Goal: Task Accomplishment & Management: Manage account settings

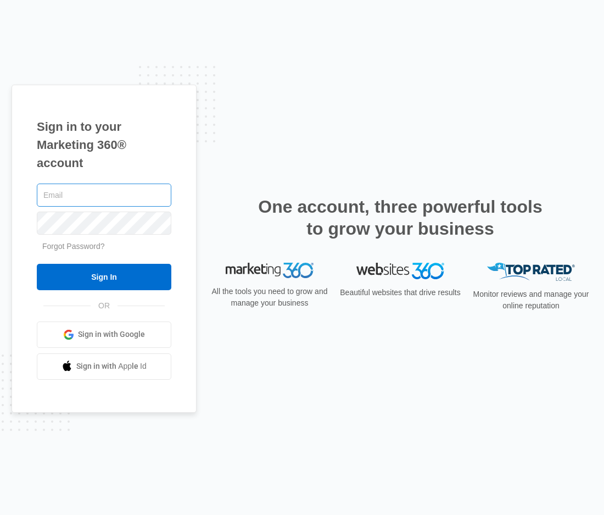
click at [63, 199] on input "text" at bounding box center [104, 194] width 135 height 23
type input "[EMAIL_ADDRESS][DOMAIN_NAME]"
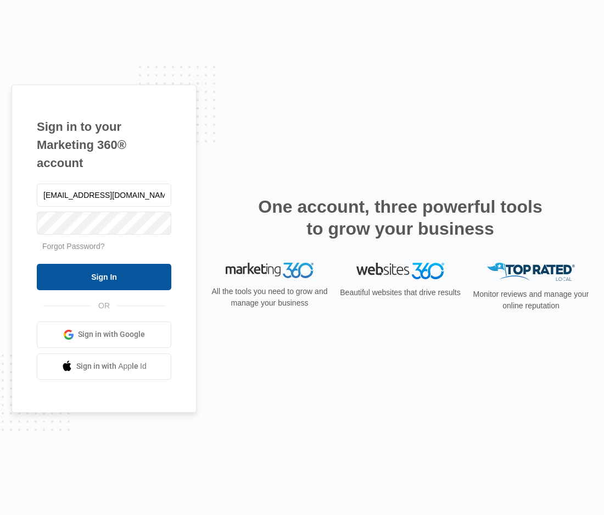
click at [121, 269] on input "Sign In" at bounding box center [104, 277] width 135 height 26
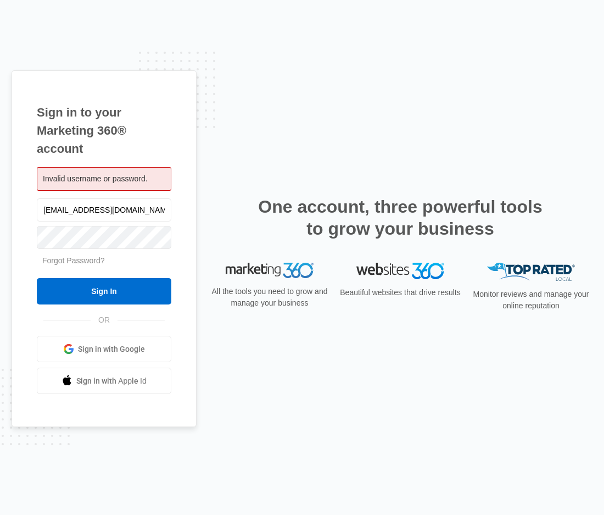
click at [73, 260] on link "Forgot Password?" at bounding box center [73, 260] width 63 height 9
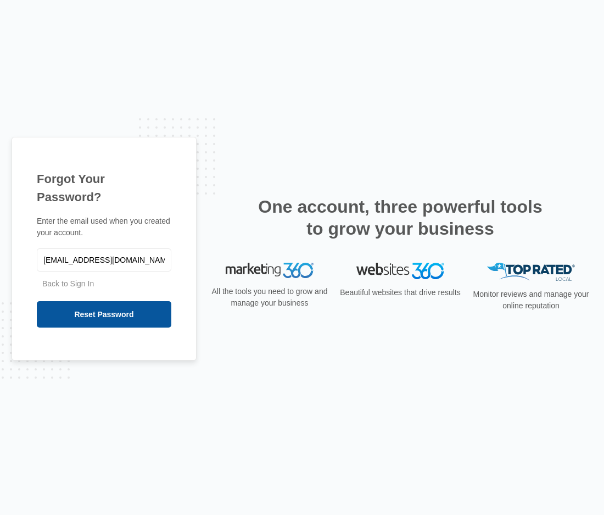
type input "[EMAIL_ADDRESS][DOMAIN_NAME]"
click at [120, 301] on input "Reset Password" at bounding box center [104, 314] width 135 height 26
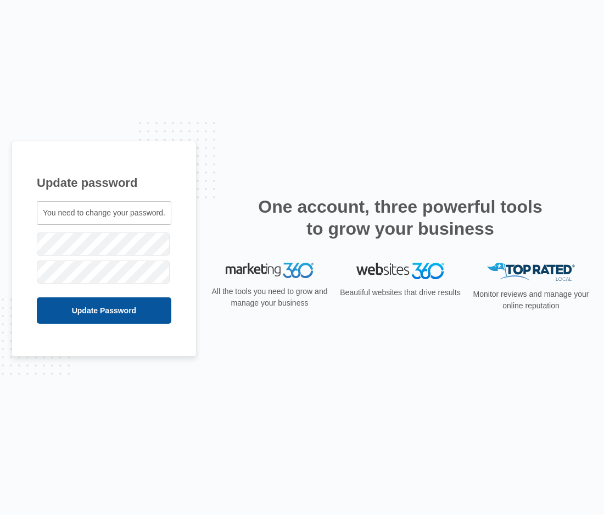
click at [97, 313] on input "Update Password" at bounding box center [104, 310] width 135 height 26
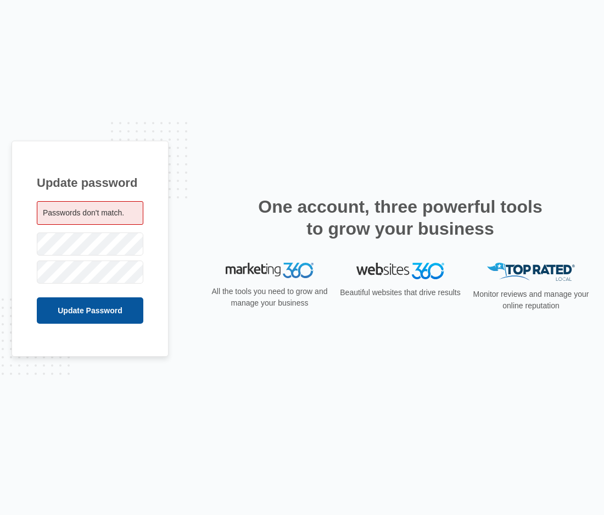
click at [122, 312] on input "Update Password" at bounding box center [90, 310] width 107 height 26
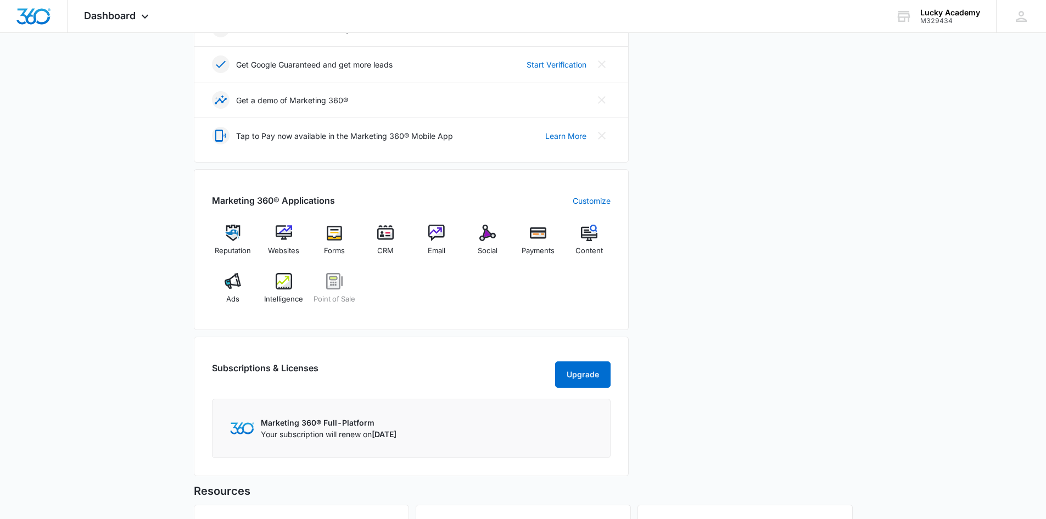
scroll to position [330, 0]
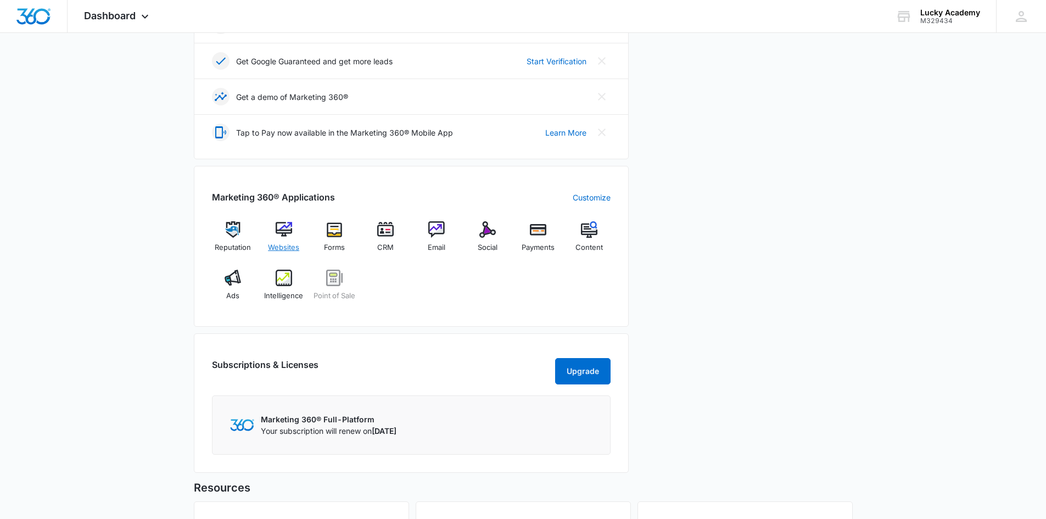
click at [291, 243] on span "Websites" at bounding box center [283, 247] width 31 height 11
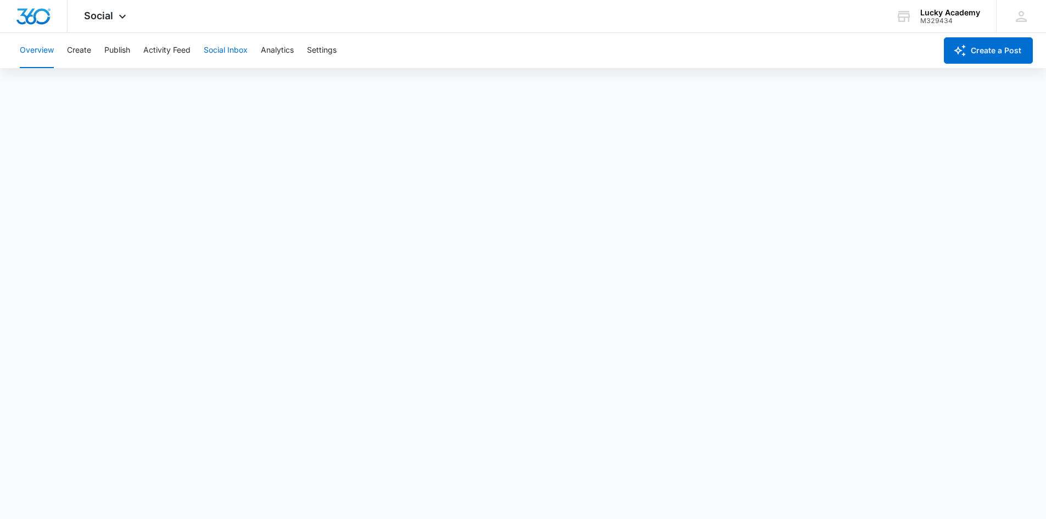
click at [226, 60] on button "Social Inbox" at bounding box center [226, 50] width 44 height 35
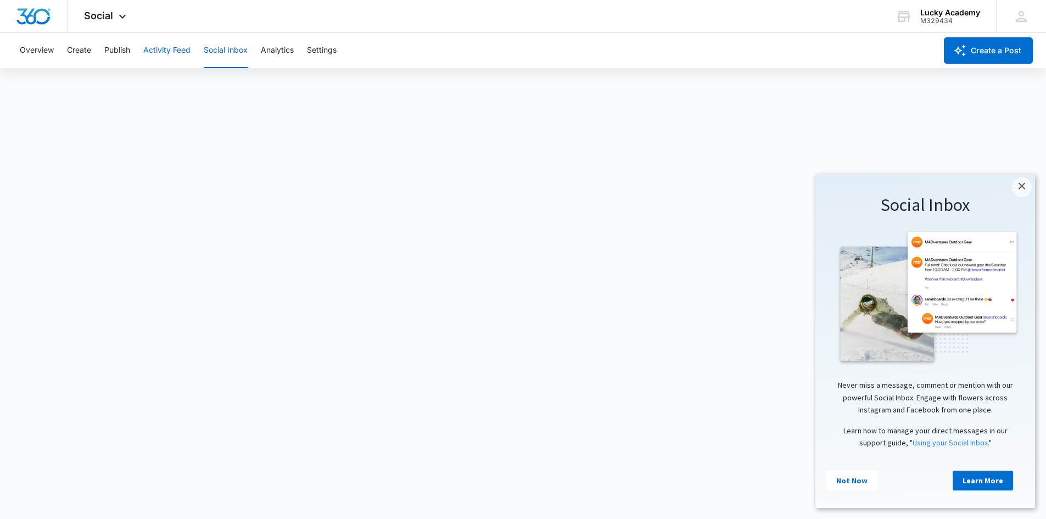
click at [176, 47] on button "Activity Feed" at bounding box center [166, 50] width 47 height 35
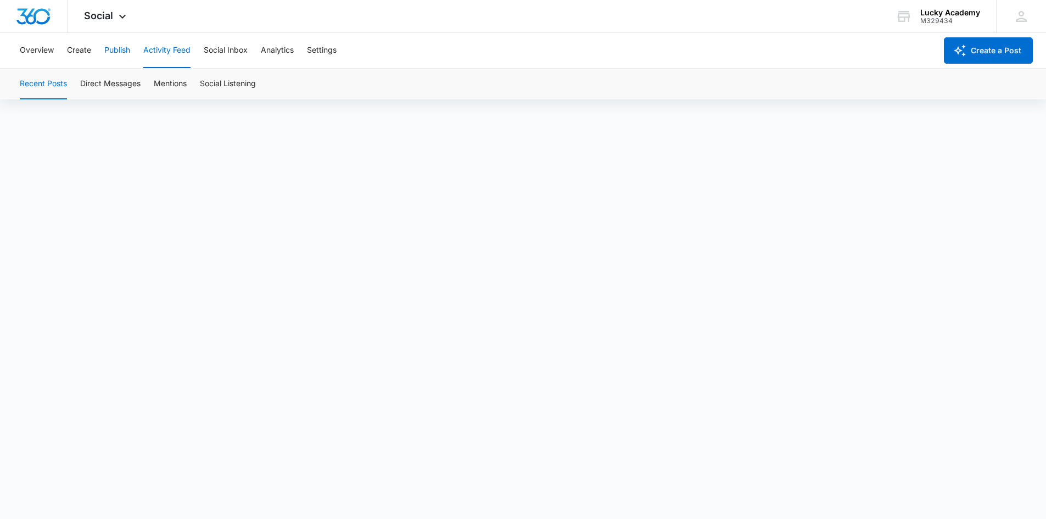
click at [111, 51] on button "Publish" at bounding box center [117, 50] width 26 height 35
click at [74, 44] on button "Create" at bounding box center [79, 50] width 24 height 35
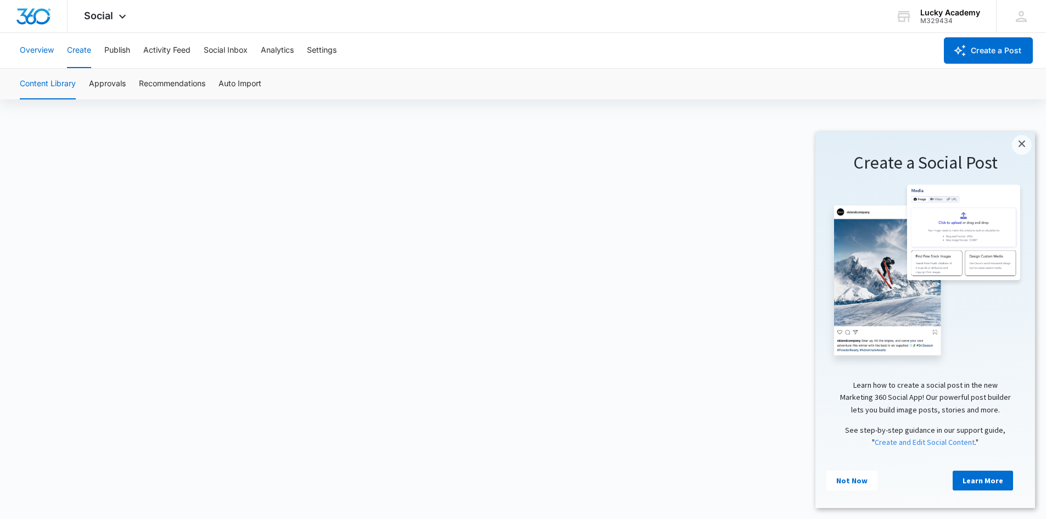
click at [41, 48] on button "Overview" at bounding box center [37, 50] width 34 height 35
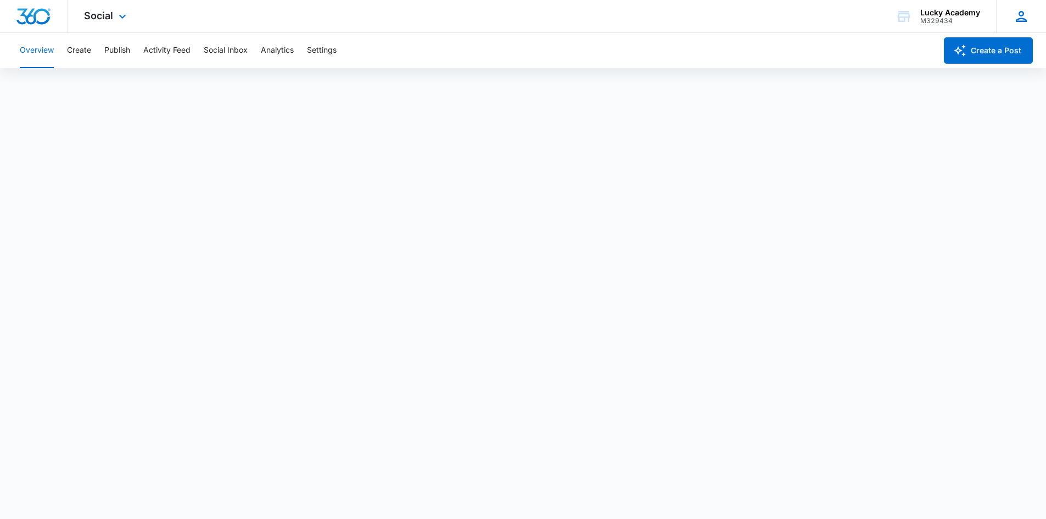
click at [1025, 12] on icon at bounding box center [1021, 16] width 16 height 16
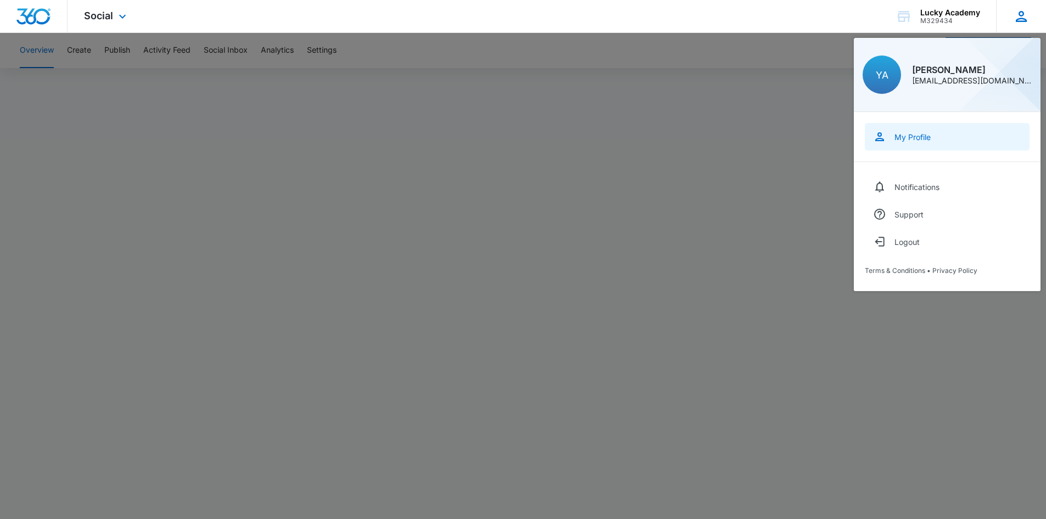
click at [905, 149] on link "My Profile" at bounding box center [947, 136] width 165 height 27
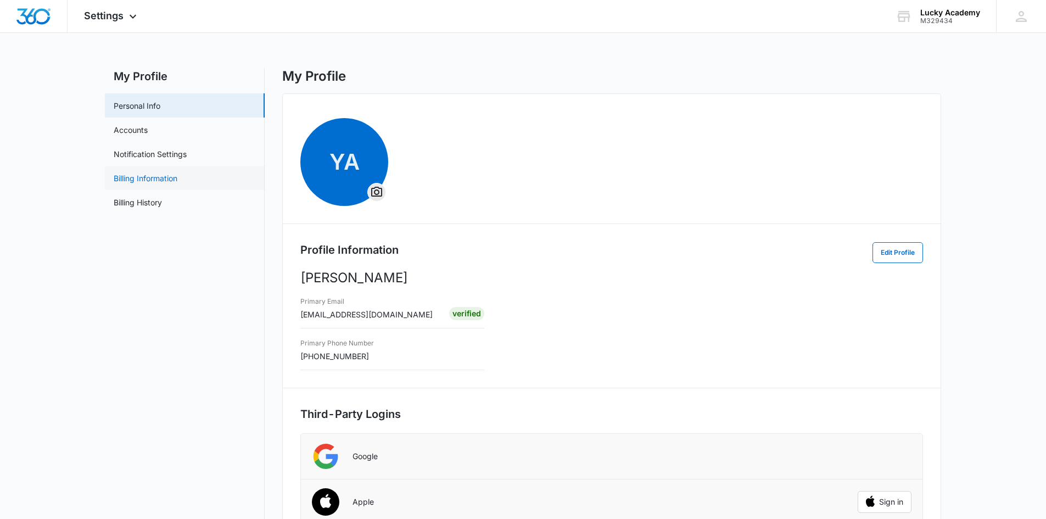
click at [166, 184] on link "Billing Information" at bounding box center [146, 178] width 64 height 12
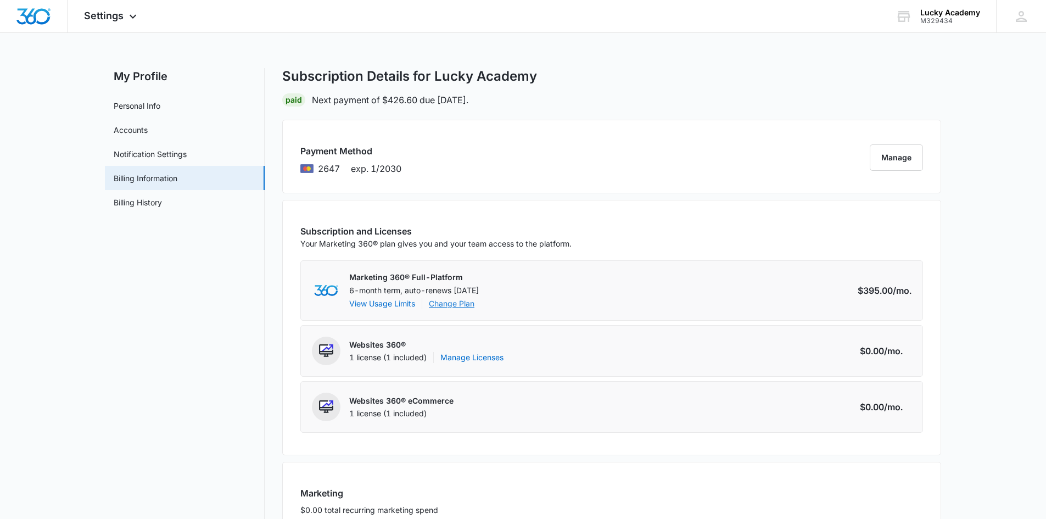
click at [461, 305] on link "Change Plan" at bounding box center [452, 304] width 46 height 12
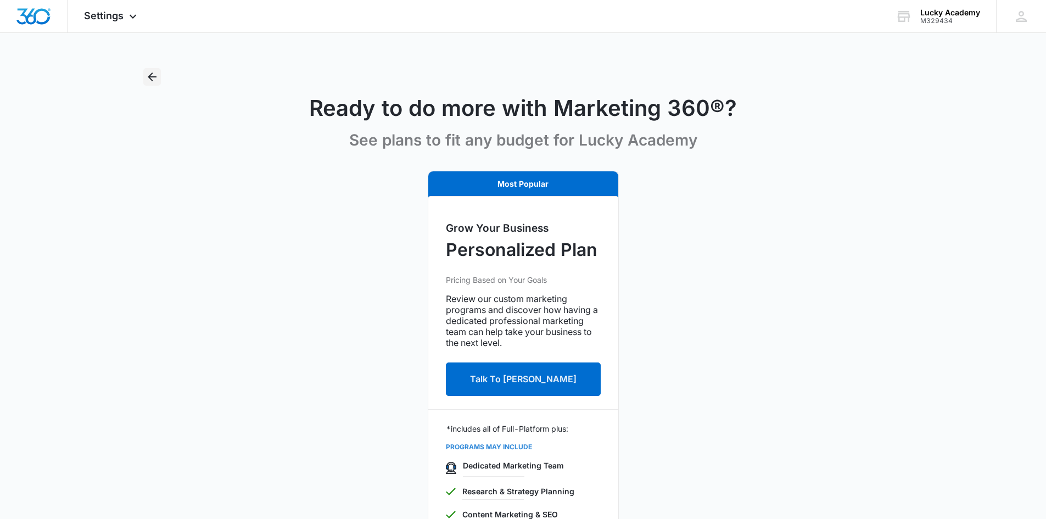
click at [149, 75] on icon "Back" at bounding box center [152, 76] width 13 height 13
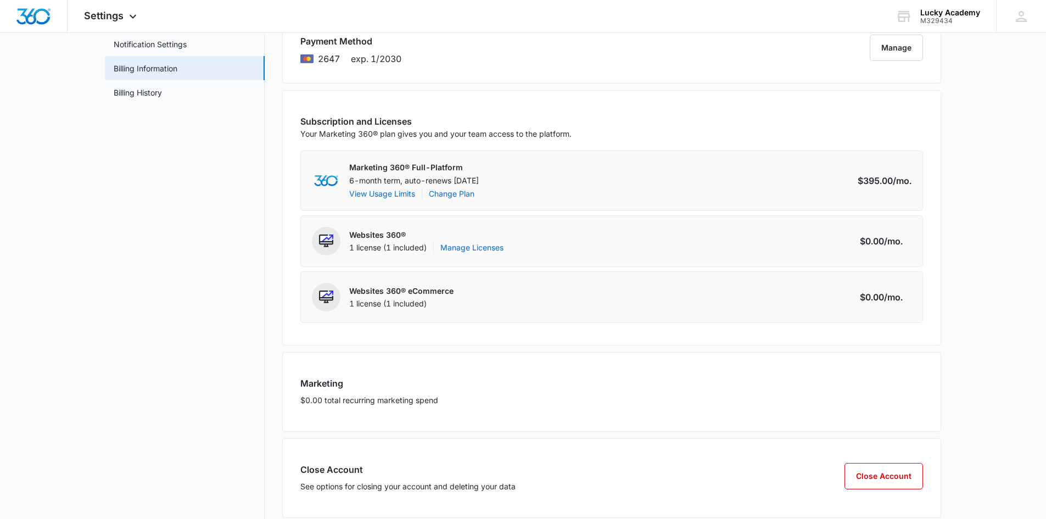
scroll to position [129, 0]
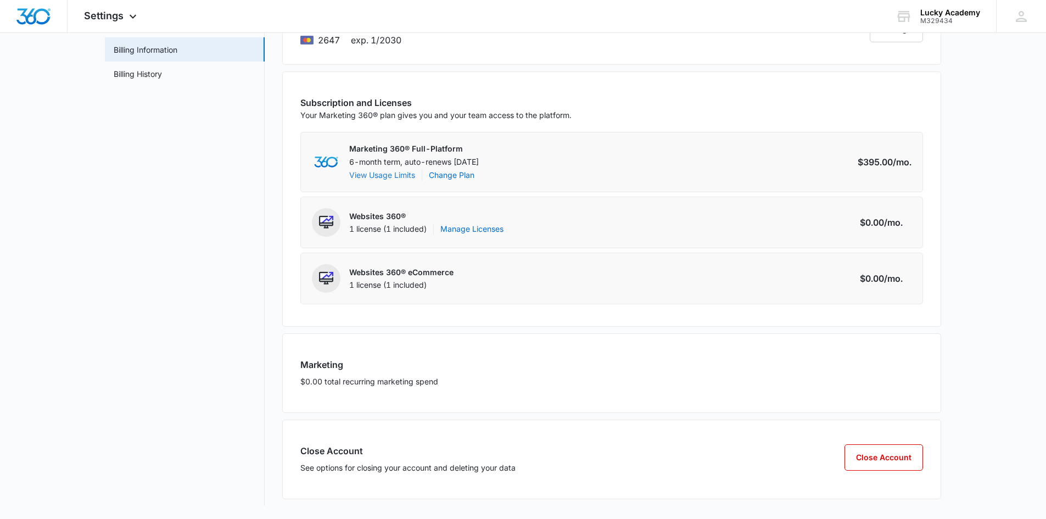
click at [382, 175] on button "View Usage Limits" at bounding box center [382, 175] width 66 height 12
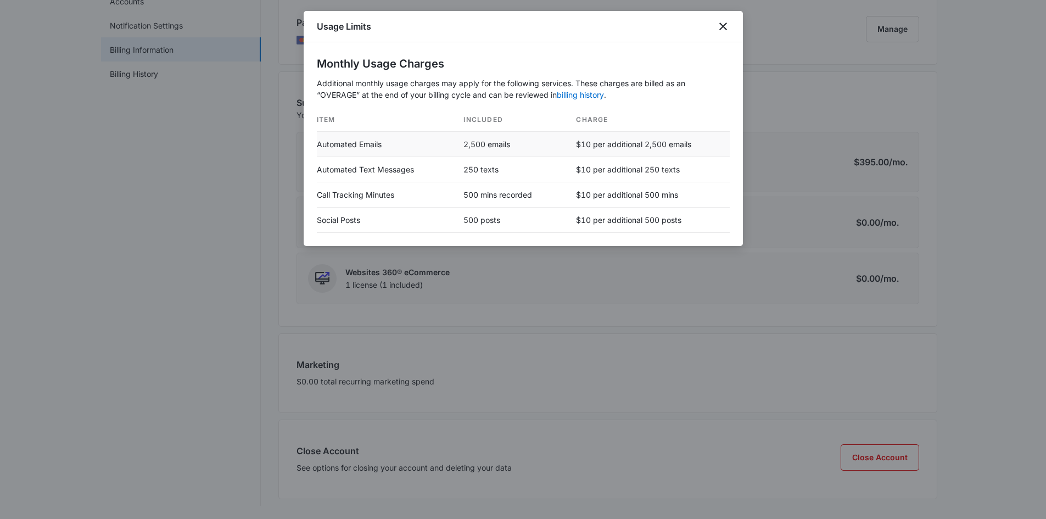
click at [370, 146] on td "Automated Emails" at bounding box center [386, 144] width 138 height 25
drag, startPoint x: 370, startPoint y: 146, endPoint x: 243, endPoint y: 181, distance: 131.0
click at [243, 181] on div at bounding box center [523, 259] width 1046 height 519
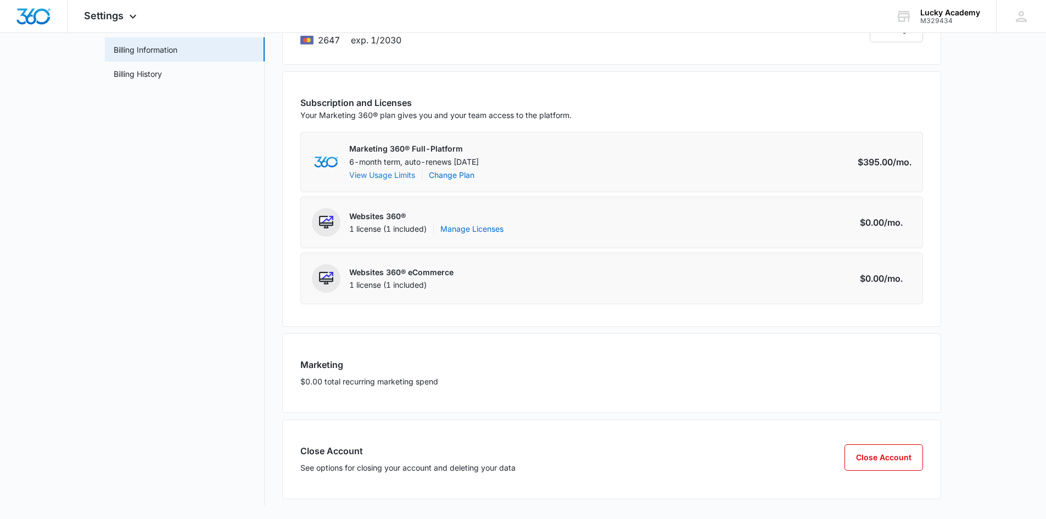
click at [371, 174] on button "View Usage Limits" at bounding box center [382, 175] width 66 height 12
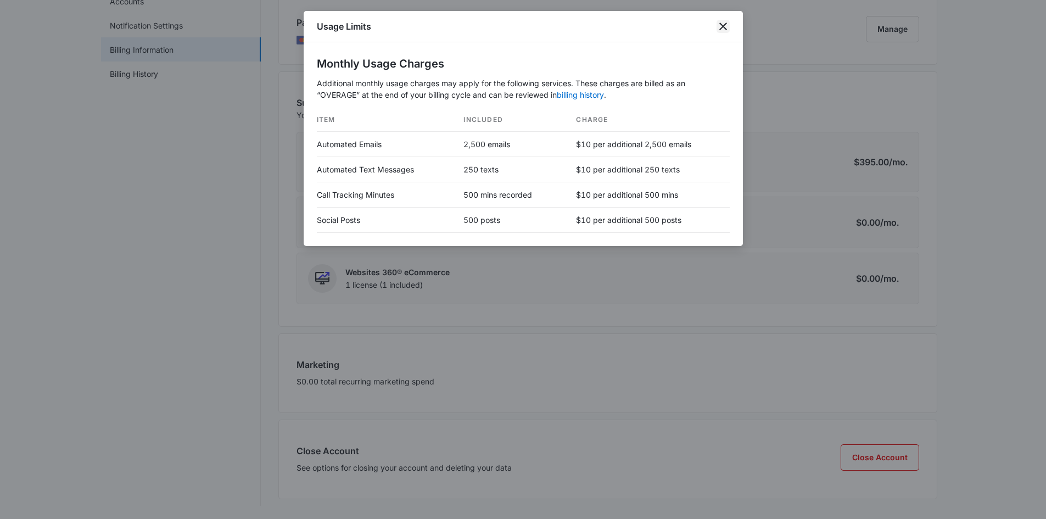
click at [721, 23] on icon "close" at bounding box center [723, 26] width 13 height 13
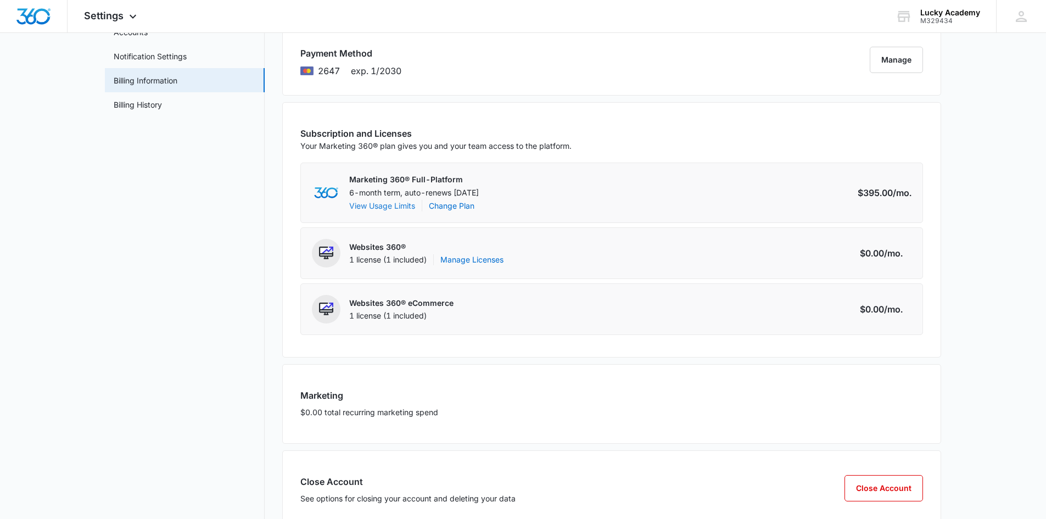
scroll to position [0, 0]
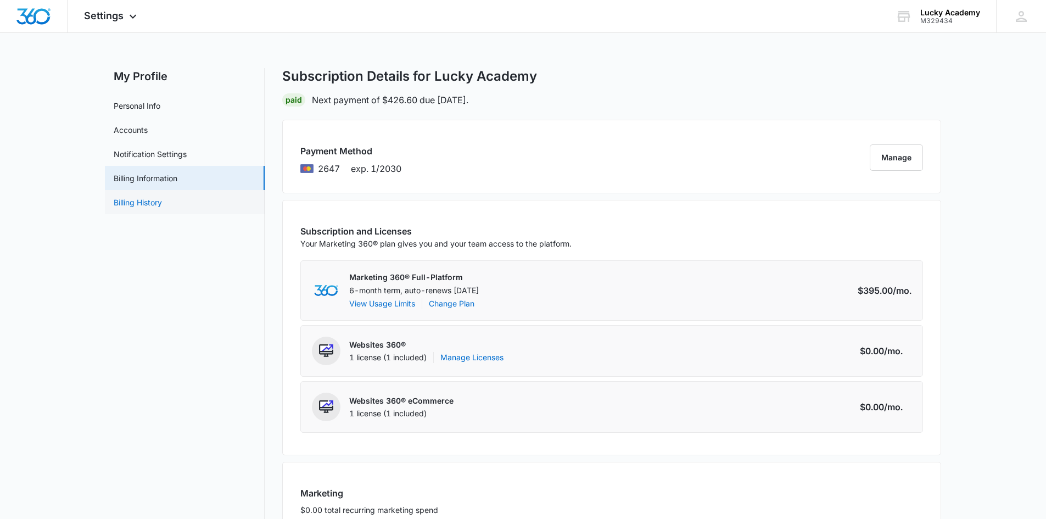
click at [135, 208] on link "Billing History" at bounding box center [138, 203] width 48 height 12
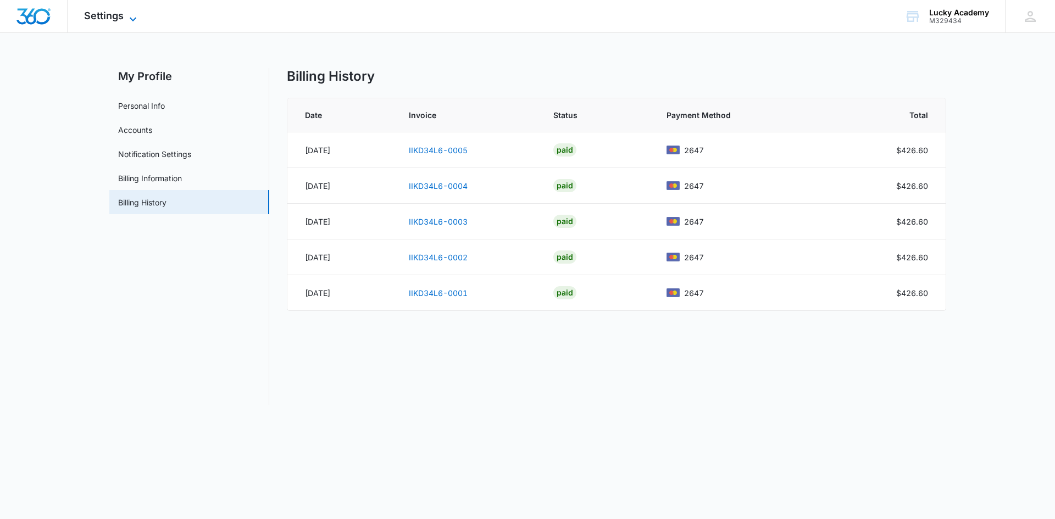
click at [120, 14] on span "Settings" at bounding box center [104, 16] width 40 height 12
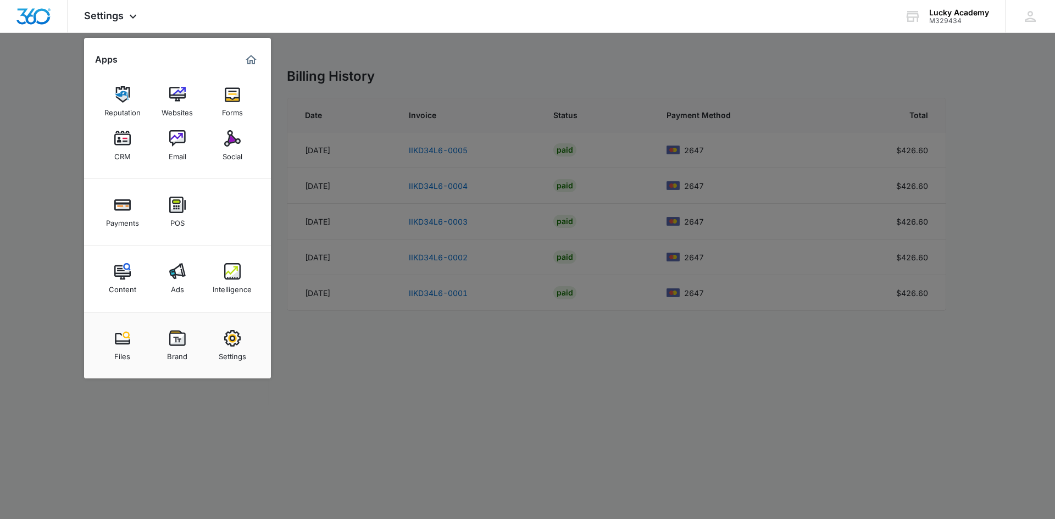
click at [422, 467] on div at bounding box center [527, 259] width 1055 height 519
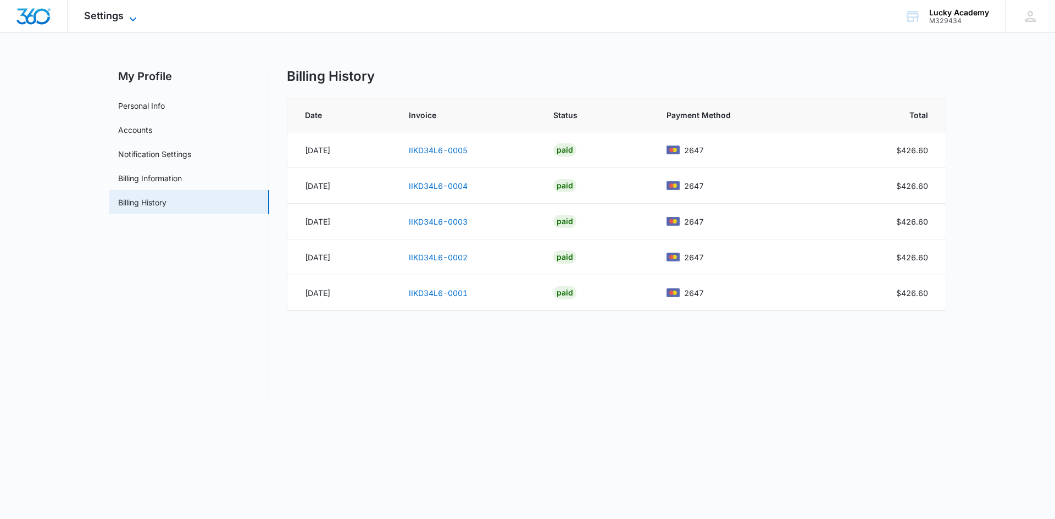
click at [114, 18] on span "Settings" at bounding box center [104, 16] width 40 height 12
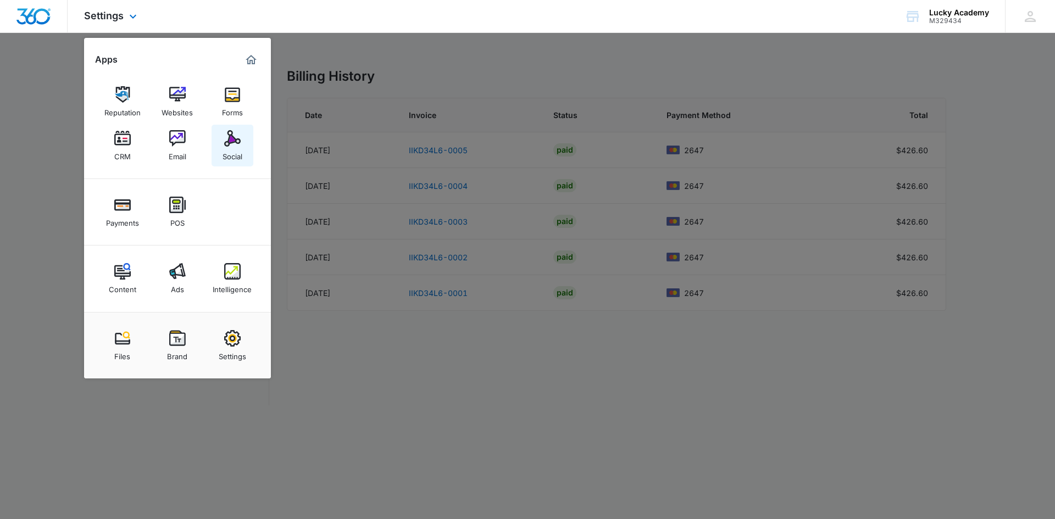
click at [237, 154] on div "Social" at bounding box center [232, 154] width 20 height 14
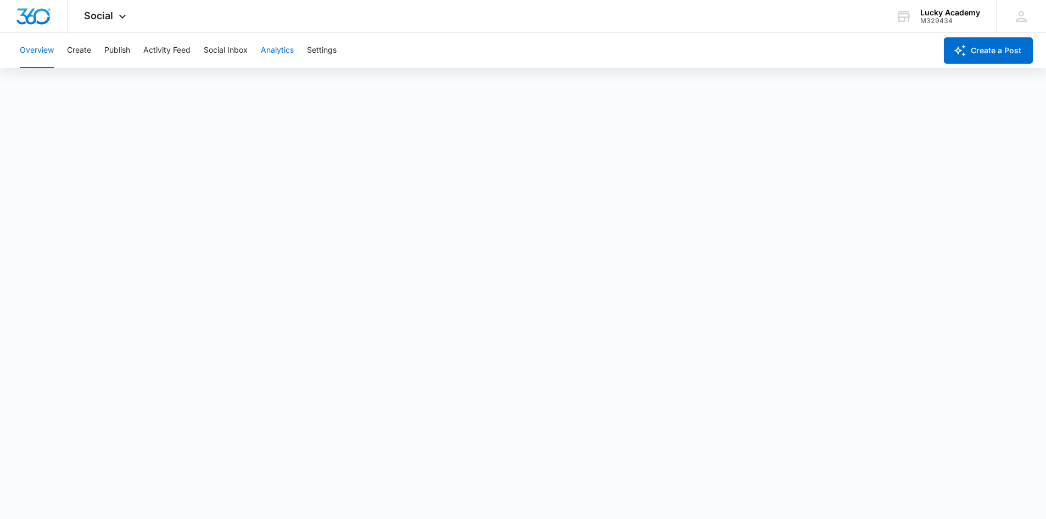
scroll to position [3, 0]
click at [39, 24] on img "Dashboard" at bounding box center [33, 16] width 35 height 16
